Goal: Task Accomplishment & Management: Manage account settings

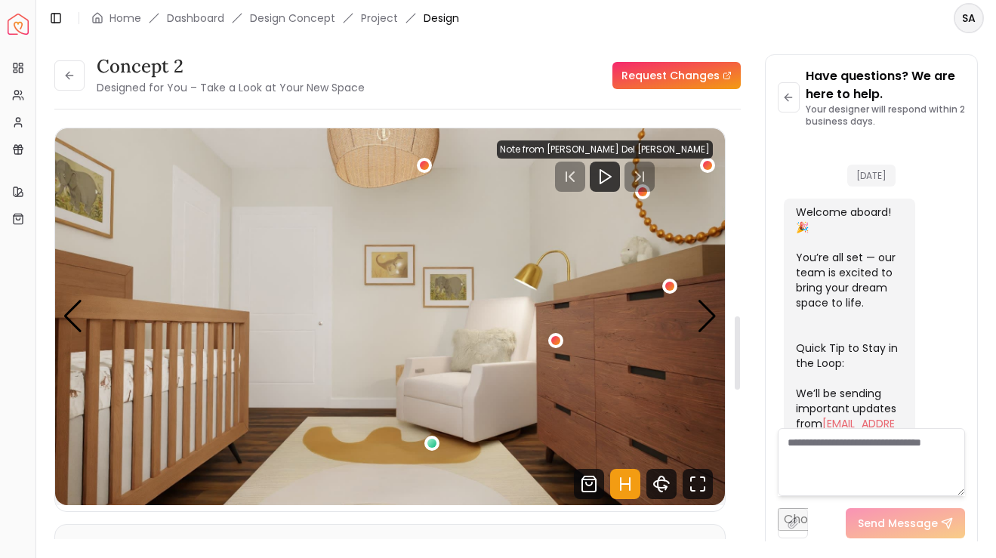
scroll to position [851, 0]
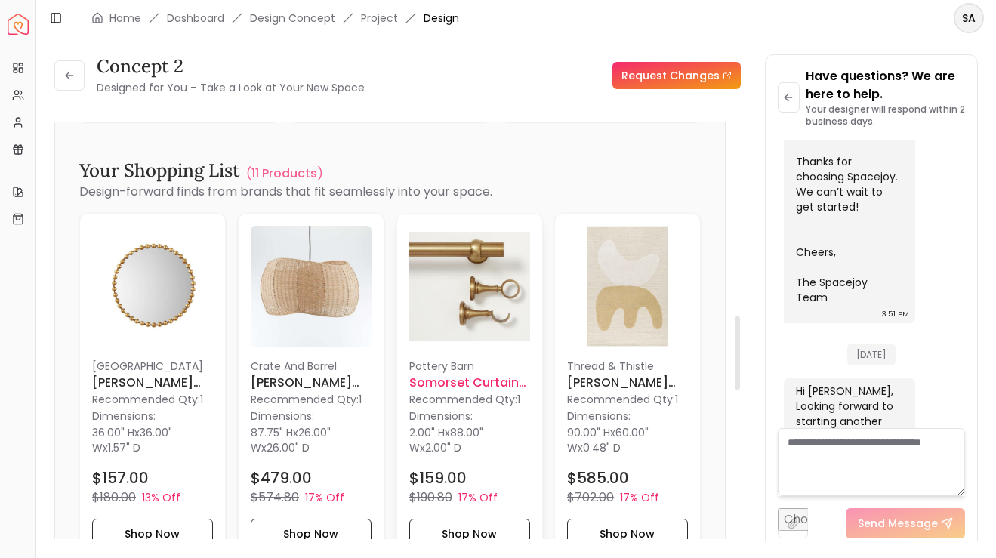
click at [455, 425] on span "88.00" W" at bounding box center [446, 440] width 74 height 30
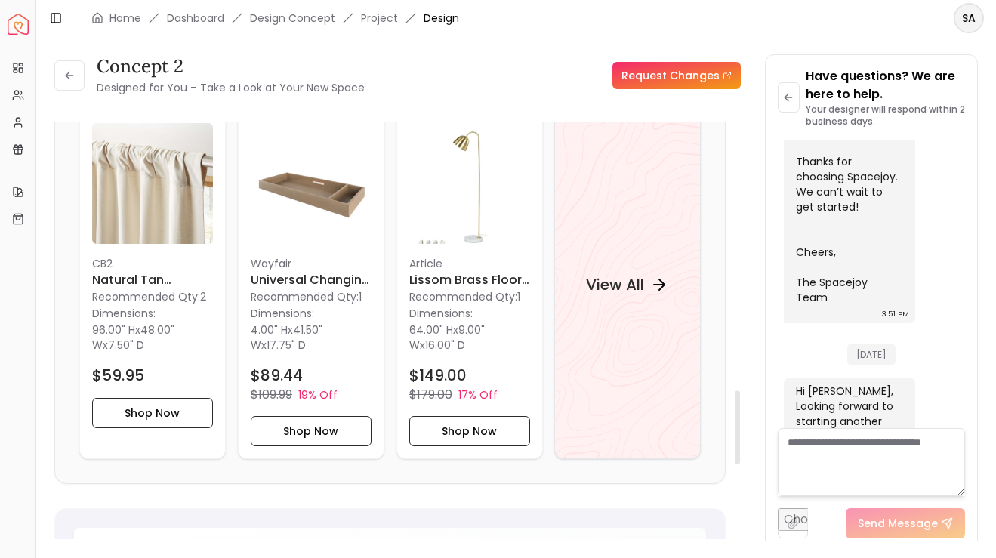
scroll to position [1570, 0]
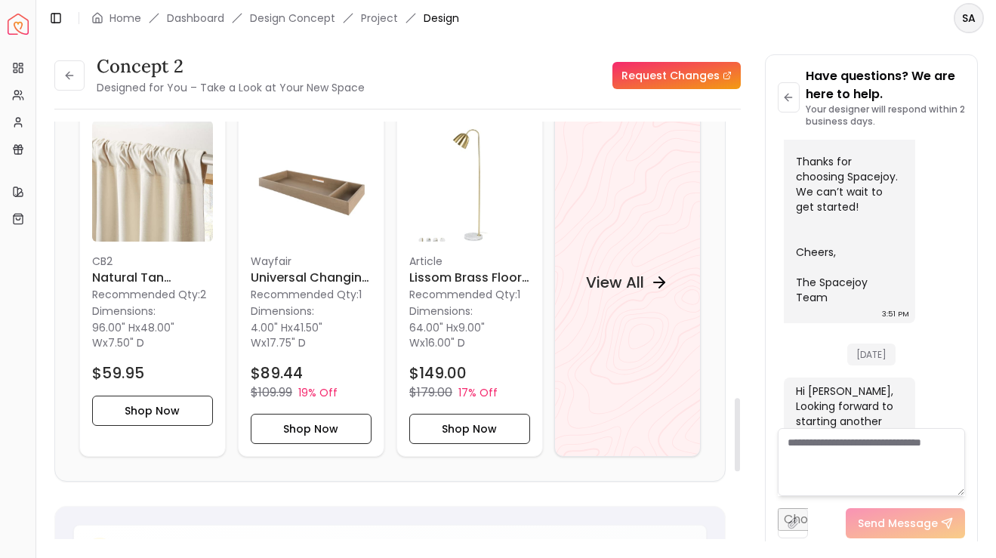
click at [584, 340] on div "View All" at bounding box center [627, 282] width 146 height 349
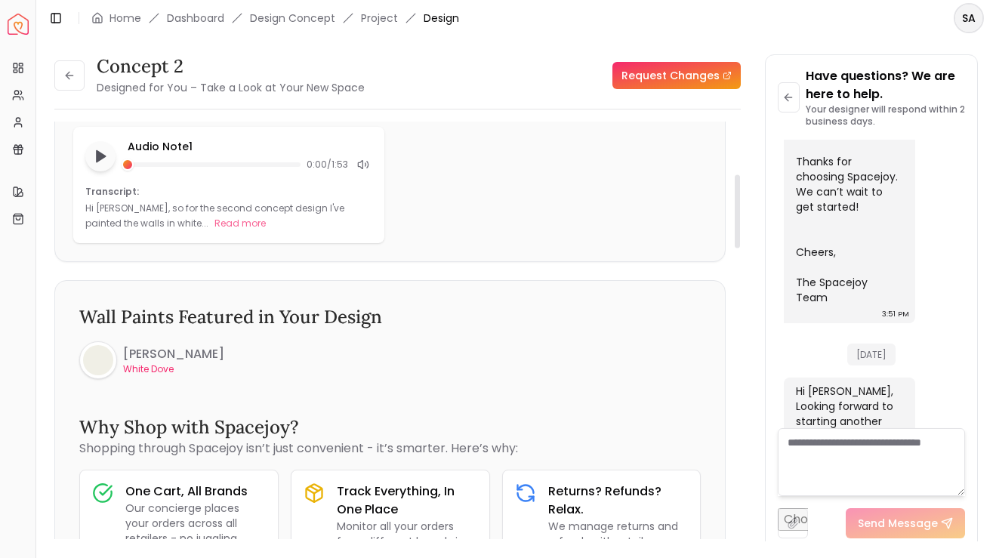
scroll to position [299, 0]
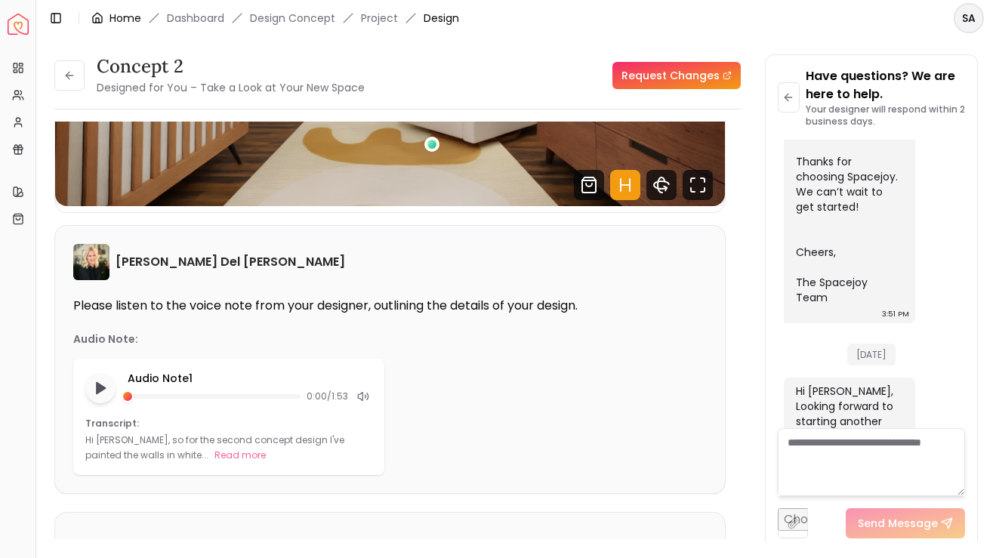
click at [103, 22] on icon "breadcrumb" at bounding box center [97, 18] width 12 height 12
click at [127, 17] on link "Home" at bounding box center [125, 18] width 32 height 15
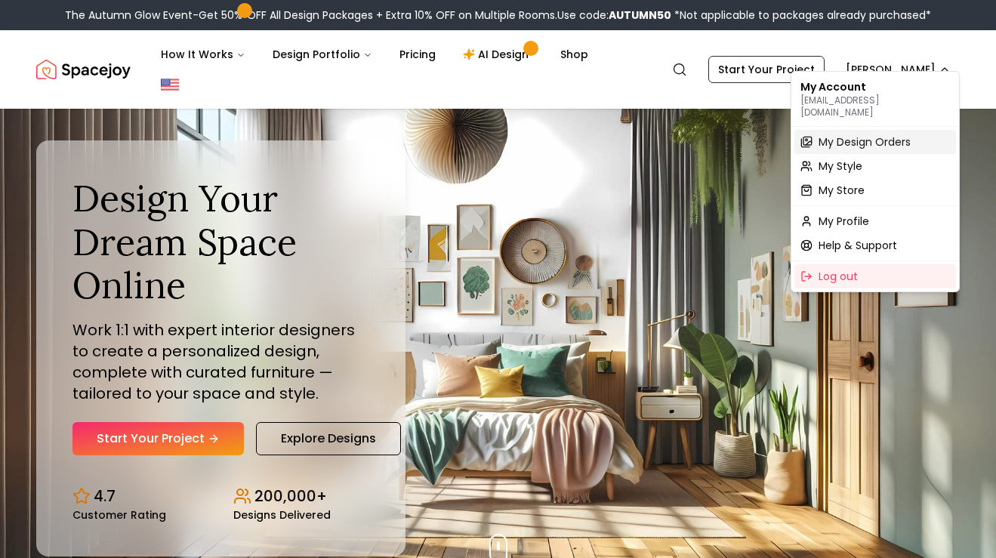
click at [832, 134] on span "My Design Orders" at bounding box center [864, 141] width 92 height 15
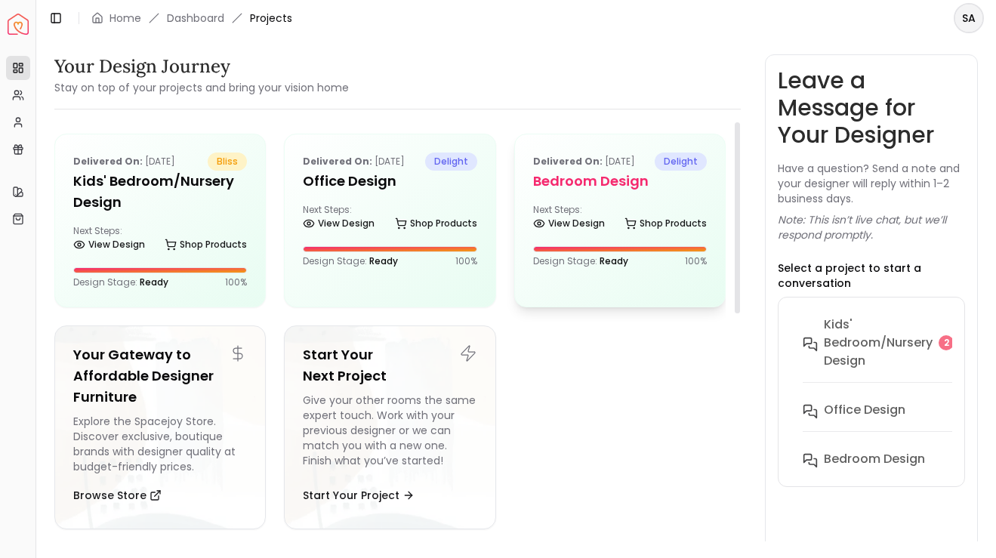
click at [623, 217] on div "Next Steps: View Design Shop Products" at bounding box center [620, 219] width 174 height 30
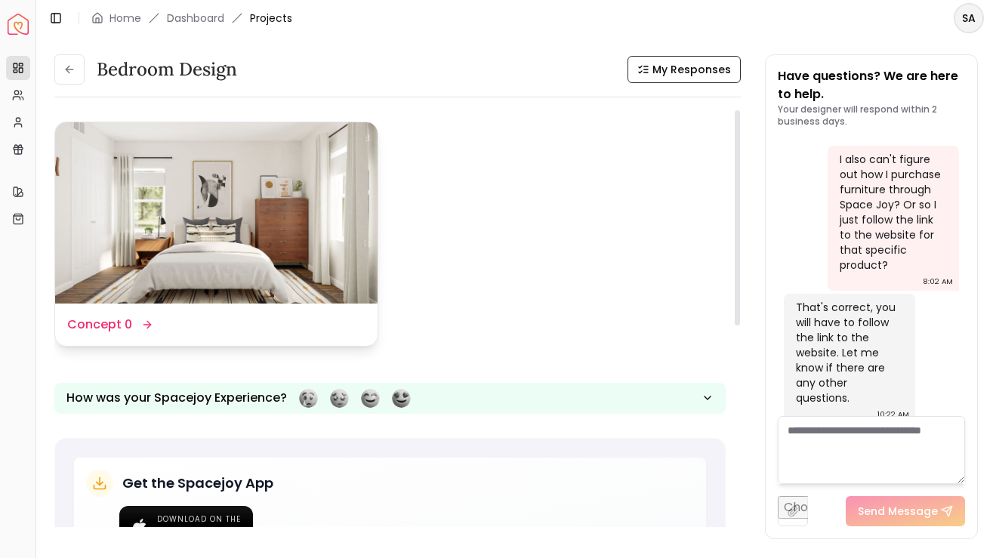
click at [273, 181] on img at bounding box center [216, 212] width 322 height 181
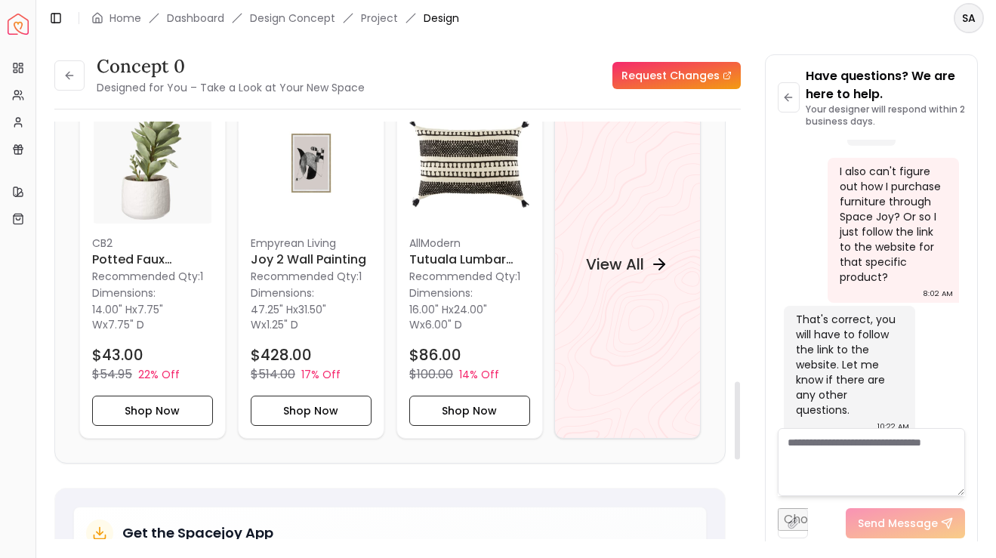
scroll to position [1362, 0]
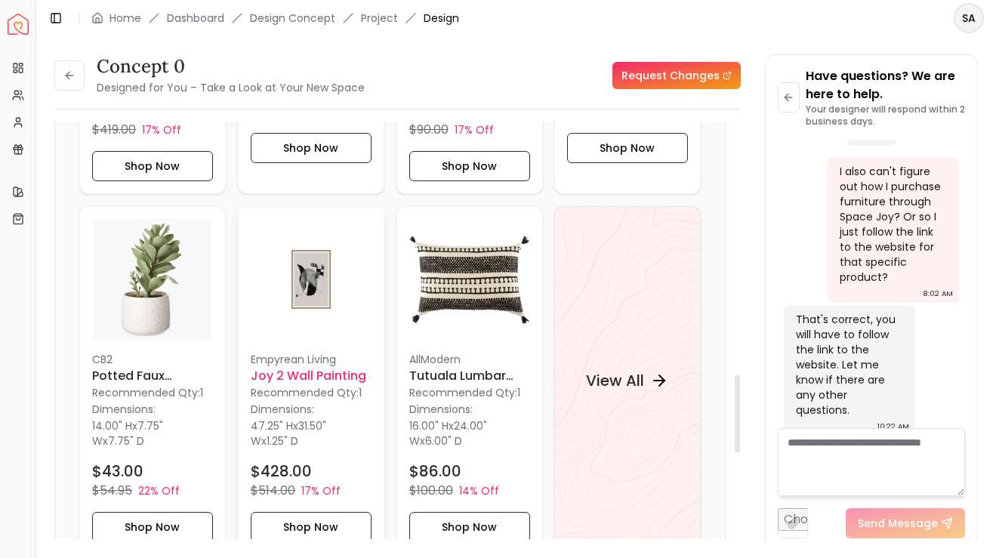
click at [313, 367] on h6 "Joy 2 Wall Painting" at bounding box center [311, 376] width 121 height 18
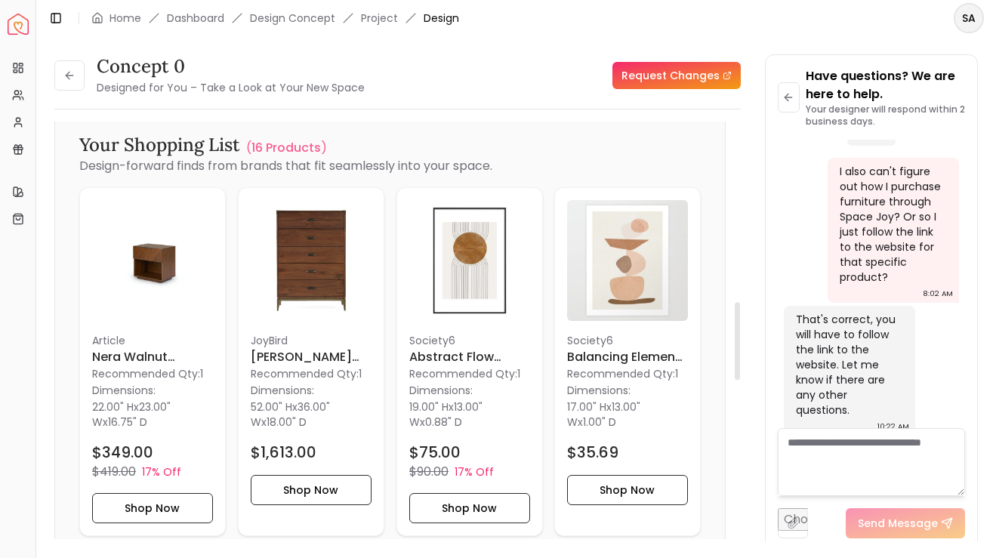
scroll to position [951, 0]
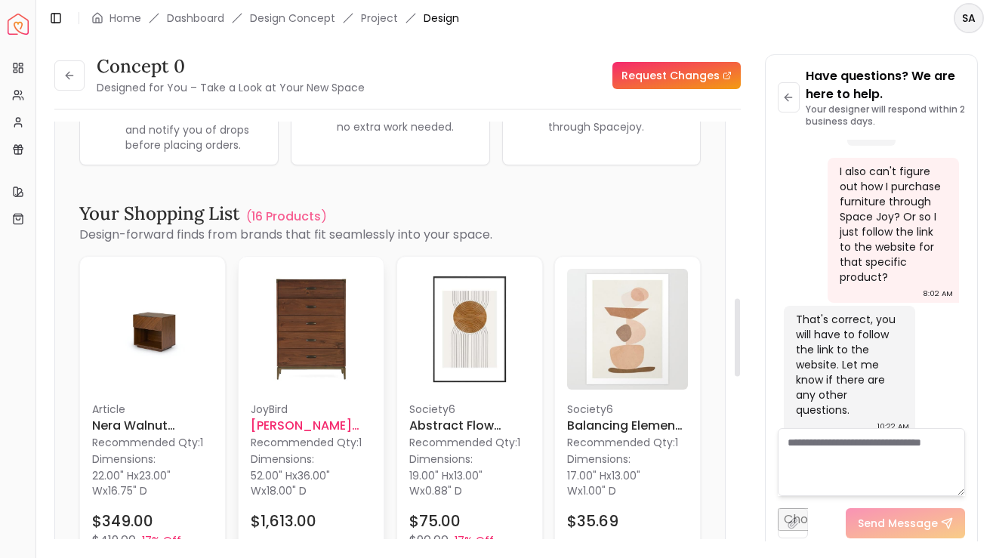
click at [316, 435] on p "Recommended Qty: 1" at bounding box center [311, 442] width 121 height 15
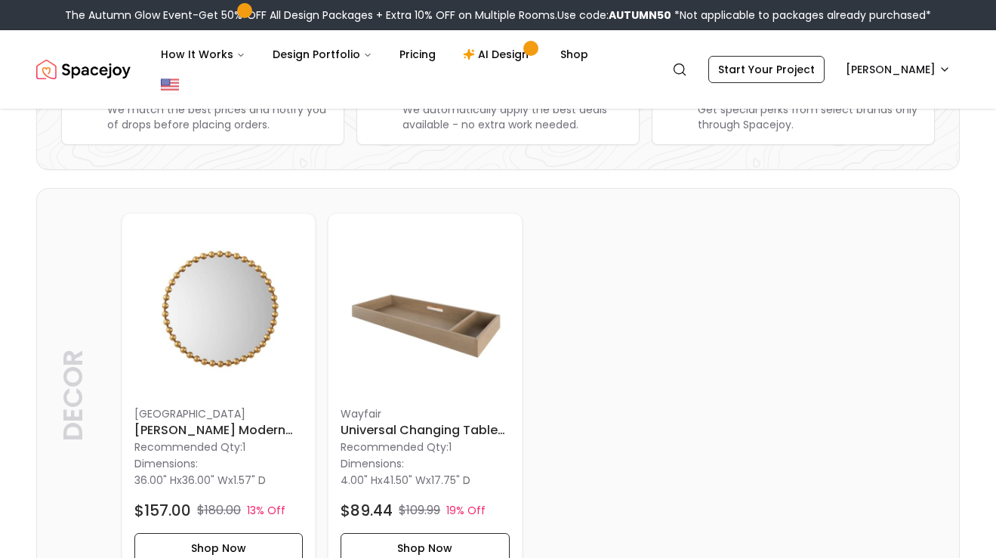
scroll to position [57, 0]
